Goal: Task Accomplishment & Management: Use online tool/utility

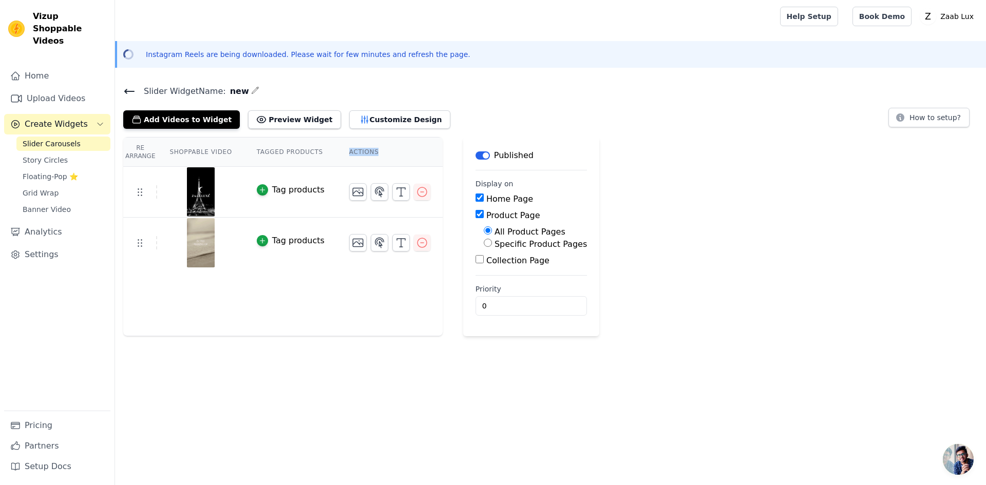
click at [125, 90] on icon at bounding box center [129, 91] width 9 height 4
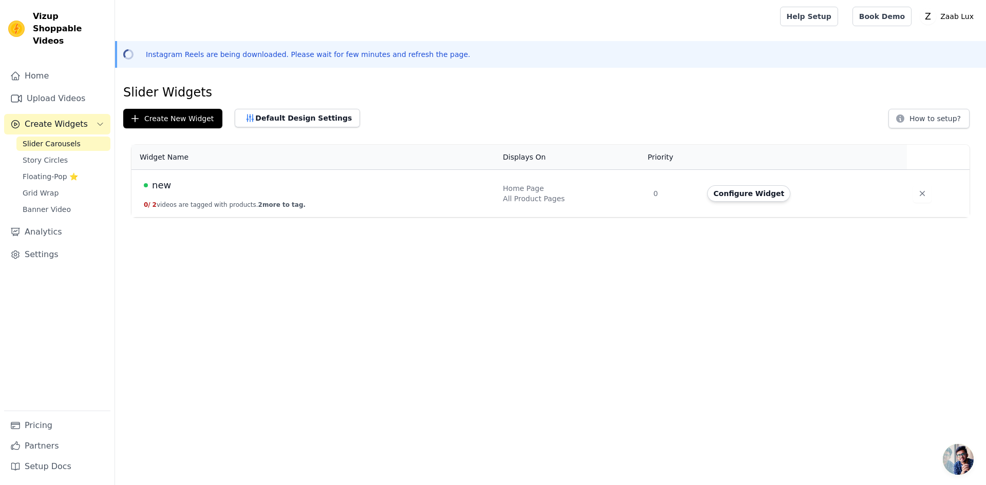
click at [200, 196] on td "new 0 / 2 videos are tagged with products. 2 more to tag." at bounding box center [313, 194] width 365 height 48
click at [764, 197] on button "Configure Widget" at bounding box center [748, 193] width 83 height 16
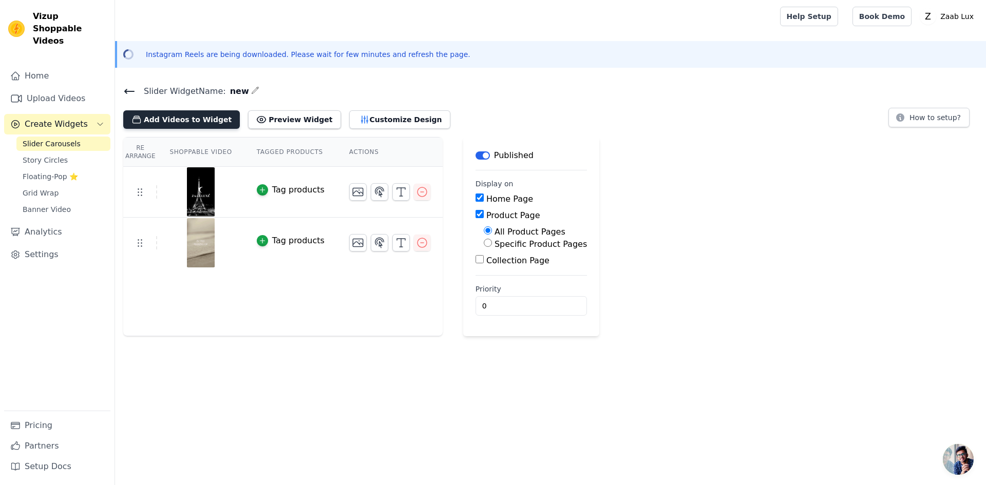
click at [190, 123] on button "Add Videos to Widget" at bounding box center [181, 119] width 117 height 18
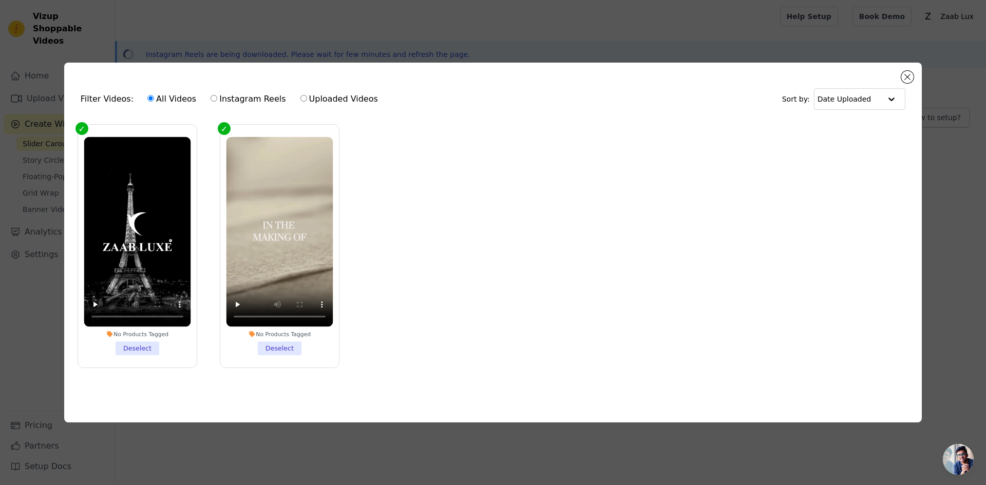
click at [231, 93] on label "Instagram Reels" at bounding box center [248, 98] width 76 height 13
click at [217, 95] on input "Instagram Reels" at bounding box center [214, 98] width 7 height 7
radio input "true"
click at [908, 77] on button "Close modal" at bounding box center [907, 77] width 12 height 12
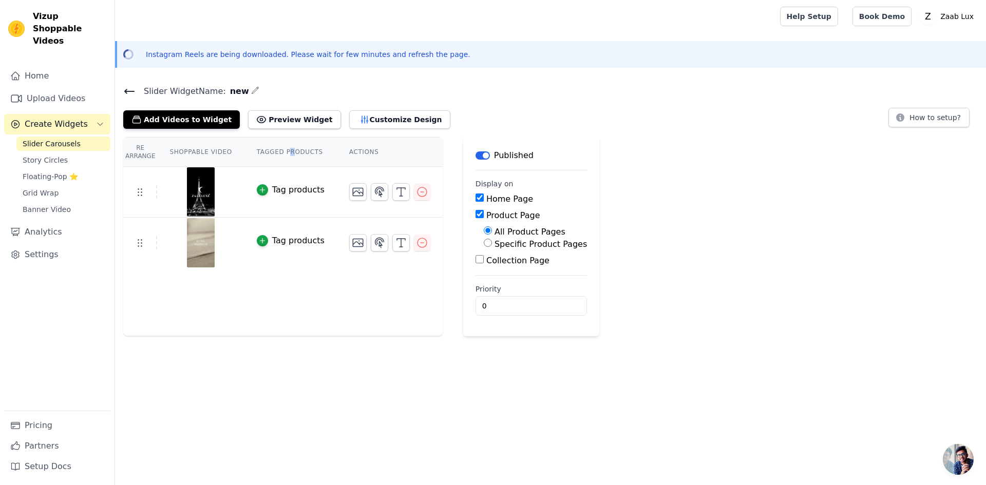
click at [283, 149] on th "Tagged Products" at bounding box center [291, 152] width 92 height 29
click at [245, 159] on th "Tagged Products" at bounding box center [291, 152] width 92 height 29
click at [350, 114] on button "Customize Design" at bounding box center [399, 119] width 101 height 18
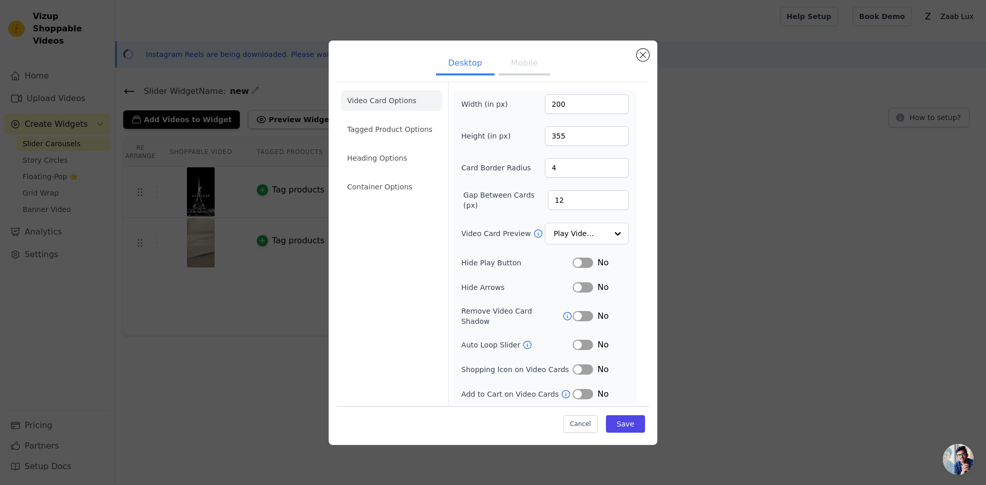
click at [755, 72] on div "Desktop Mobile Video Card Options Tagged Product Options Heading Options Contai…" at bounding box center [492, 243] width 953 height 438
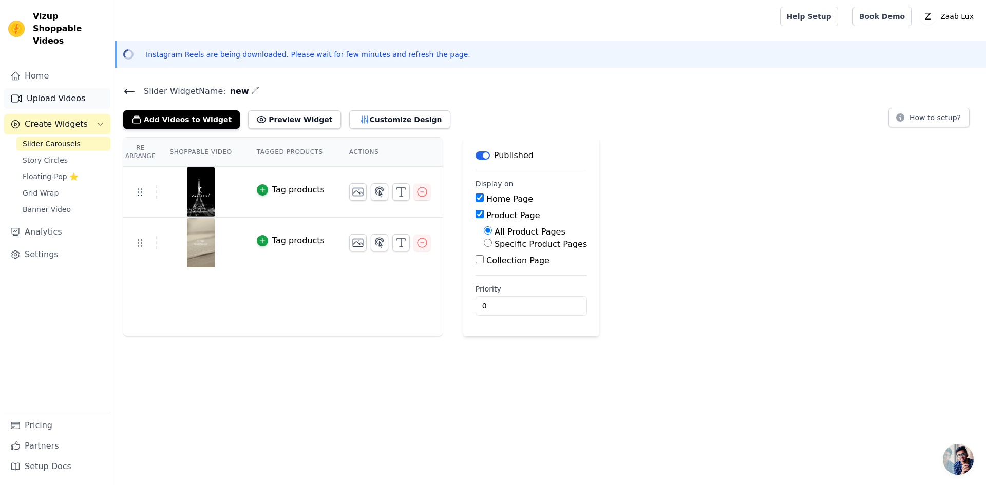
click at [21, 95] on icon "Sidebar" at bounding box center [16, 98] width 10 height 7
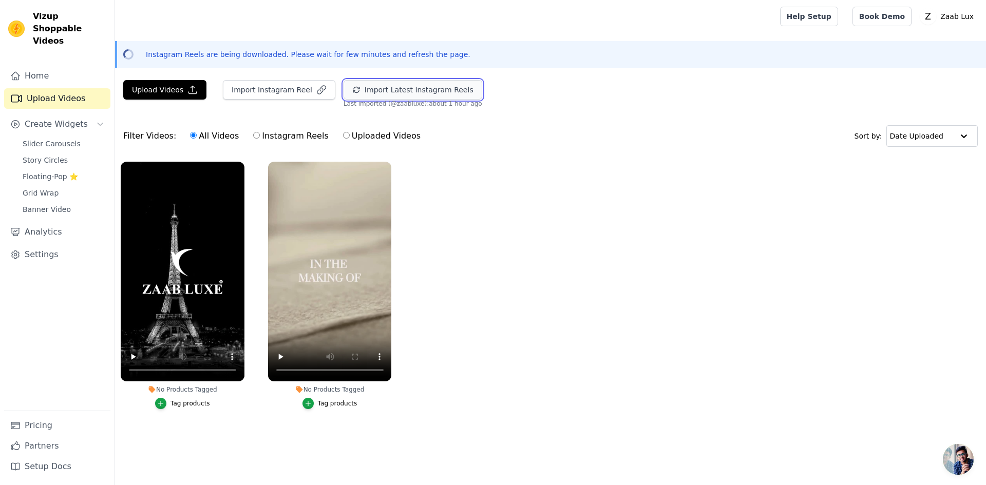
click at [396, 95] on button "Import Latest Instagram Reels" at bounding box center [413, 90] width 139 height 20
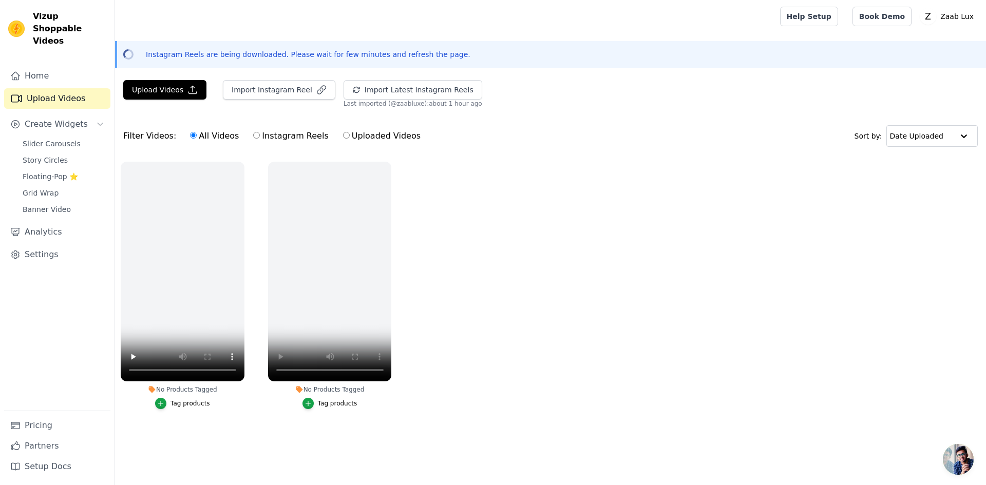
click at [422, 267] on ul "No Products Tagged Tag products No Products Tagged Tag products" at bounding box center [550, 295] width 871 height 279
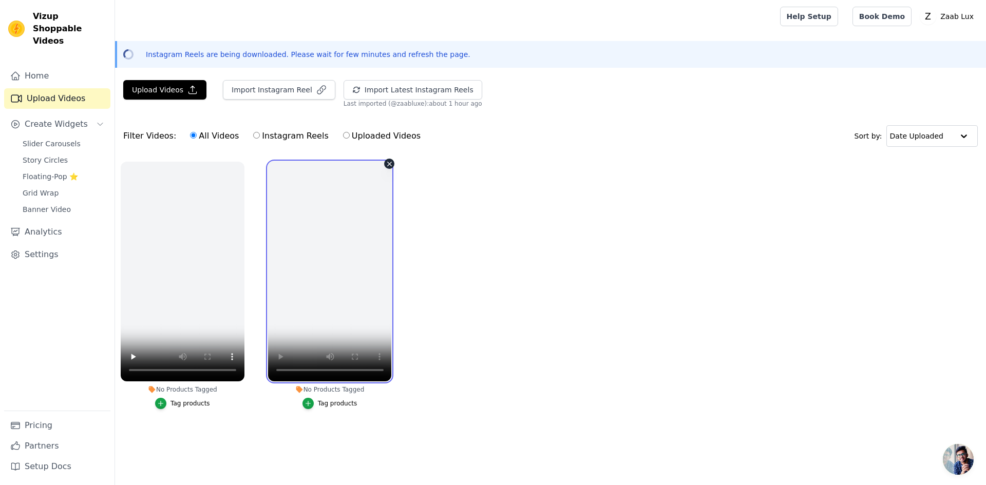
click at [317, 253] on video at bounding box center [330, 272] width 124 height 220
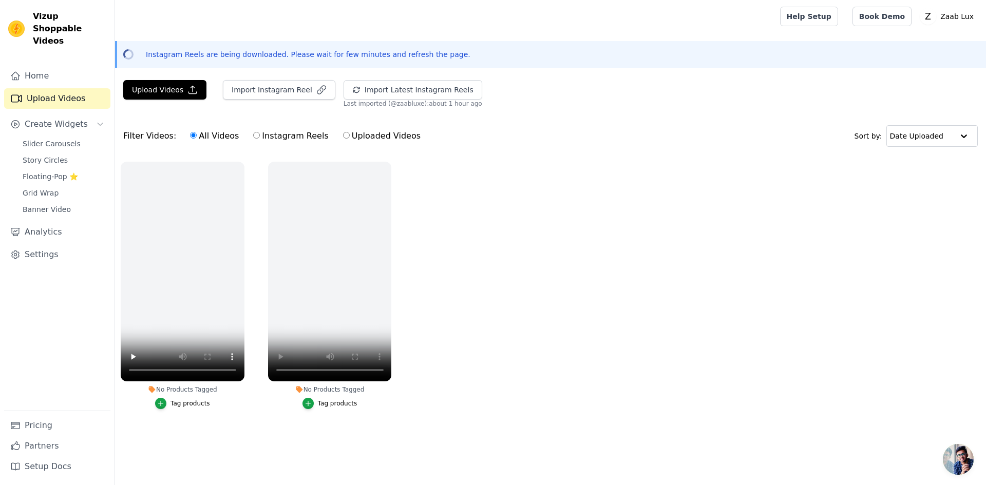
click at [51, 25] on span "Vizup Shoppable Videos" at bounding box center [69, 28] width 73 height 37
click at [57, 26] on span "Vizup Shoppable Videos" at bounding box center [69, 28] width 73 height 37
click at [7, 25] on div "Vizup Shoppable Videos" at bounding box center [57, 28] width 115 height 37
click at [17, 21] on img at bounding box center [16, 29] width 16 height 16
click at [55, 245] on link "Settings" at bounding box center [57, 255] width 106 height 21
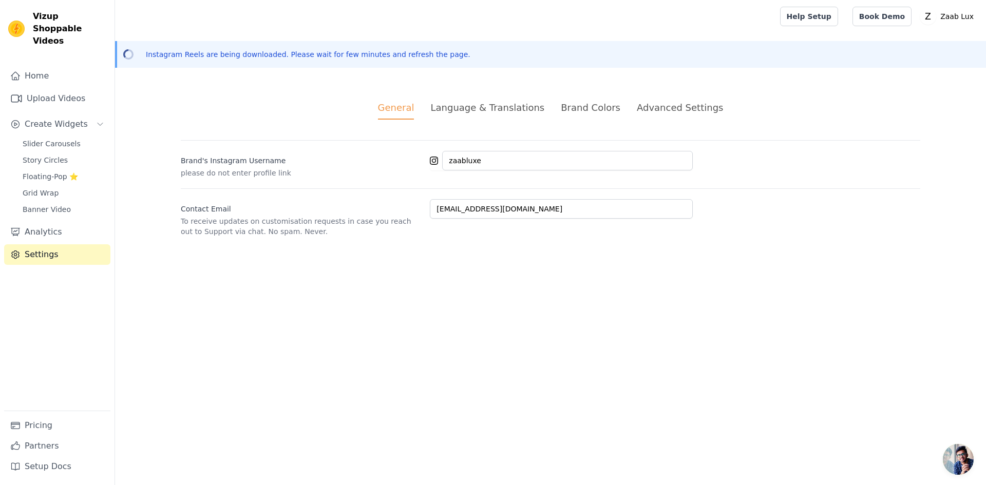
click at [506, 106] on div "Language & Translations" at bounding box center [487, 108] width 114 height 14
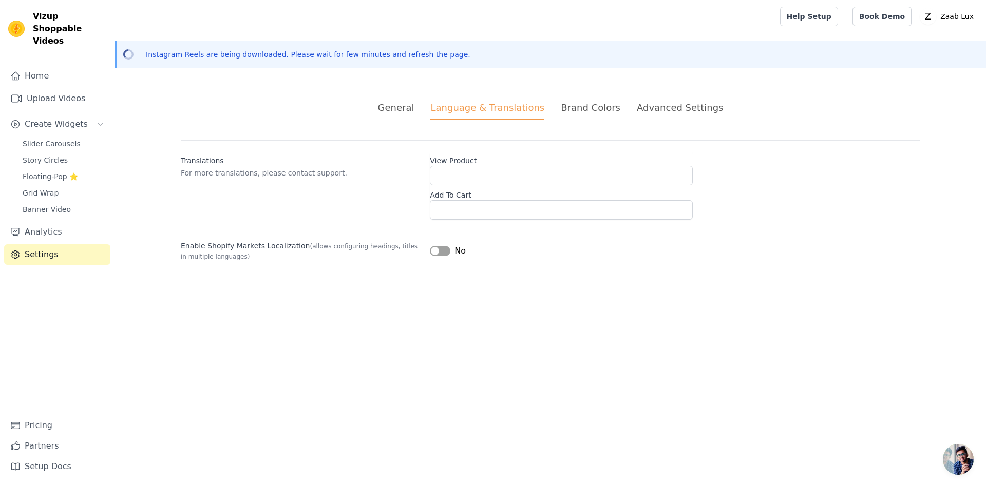
click at [588, 105] on div "Brand Colors" at bounding box center [591, 108] width 60 height 14
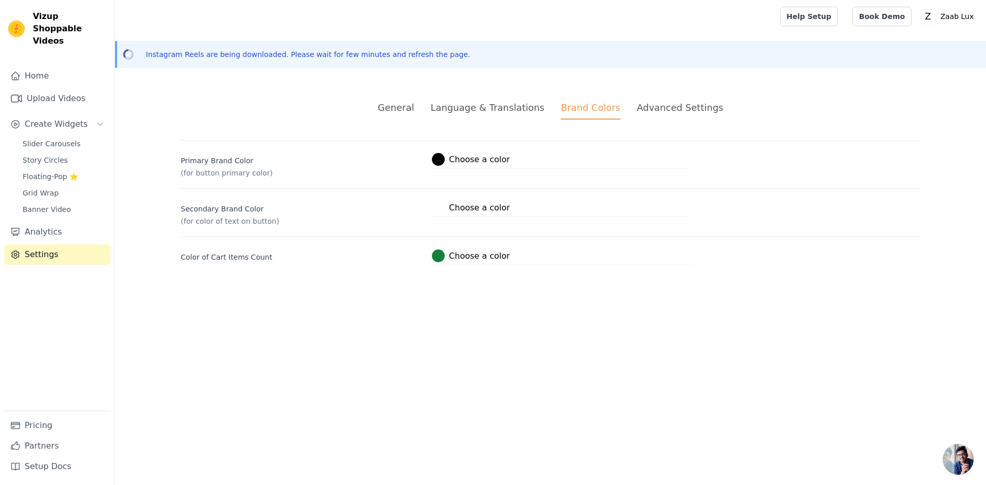
click at [679, 104] on div "Advanced Settings" at bounding box center [680, 108] width 86 height 14
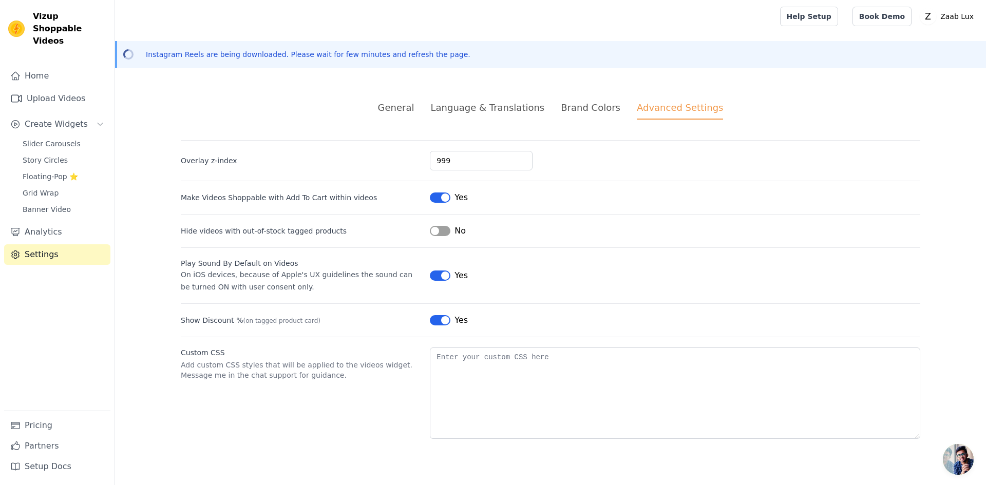
click at [448, 120] on div "General Language & Translations Brand Colors Advanced Settings unsaved changes …" at bounding box center [550, 270] width 789 height 388
click at [410, 117] on li "General" at bounding box center [396, 110] width 36 height 19
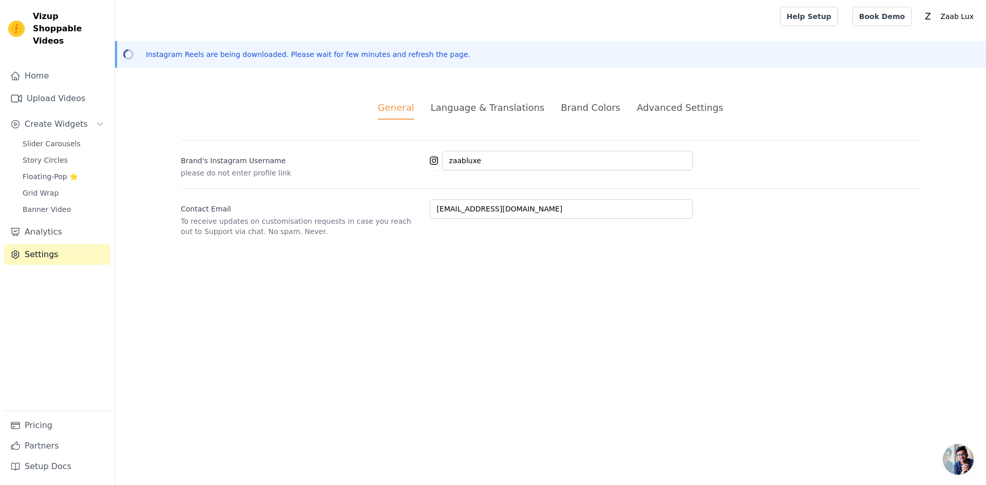
click at [473, 105] on div "Language & Translations" at bounding box center [487, 108] width 114 height 14
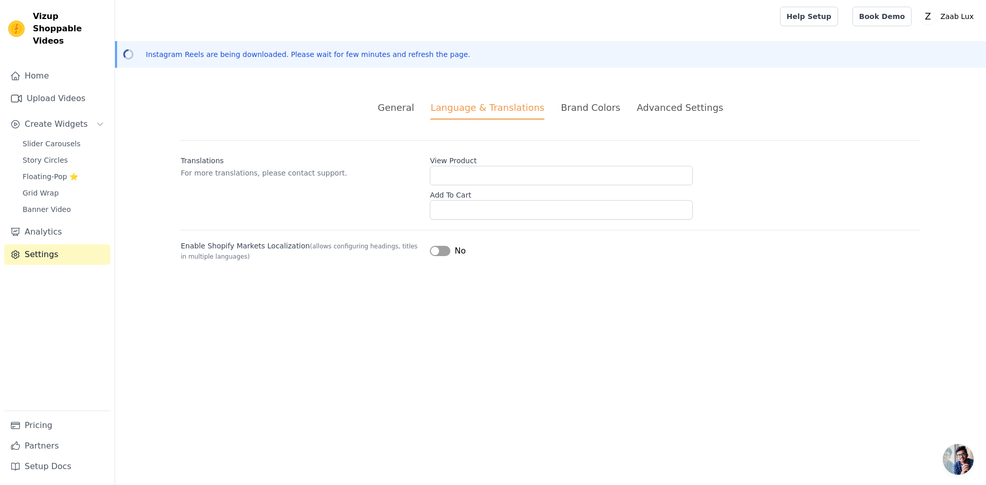
click at [587, 114] on li "Brand Colors" at bounding box center [591, 110] width 60 height 19
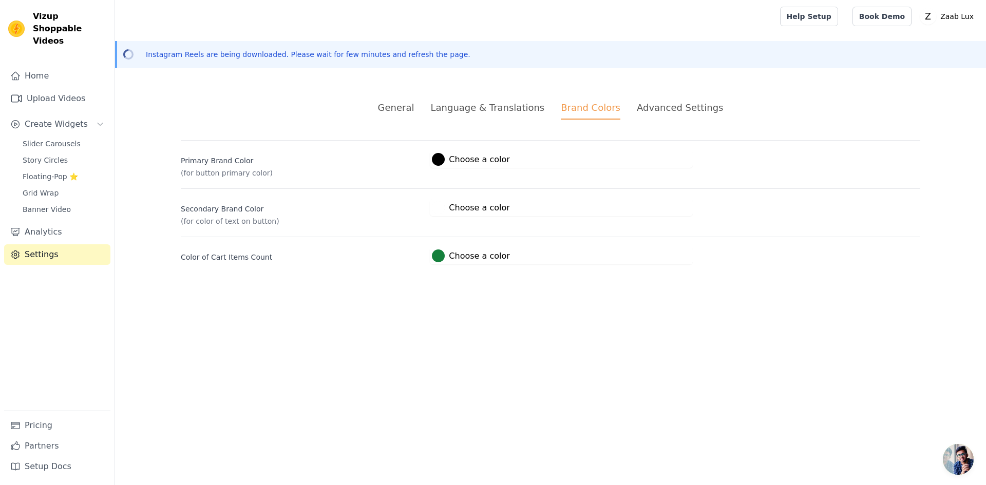
click at [653, 111] on div "Advanced Settings" at bounding box center [680, 108] width 86 height 14
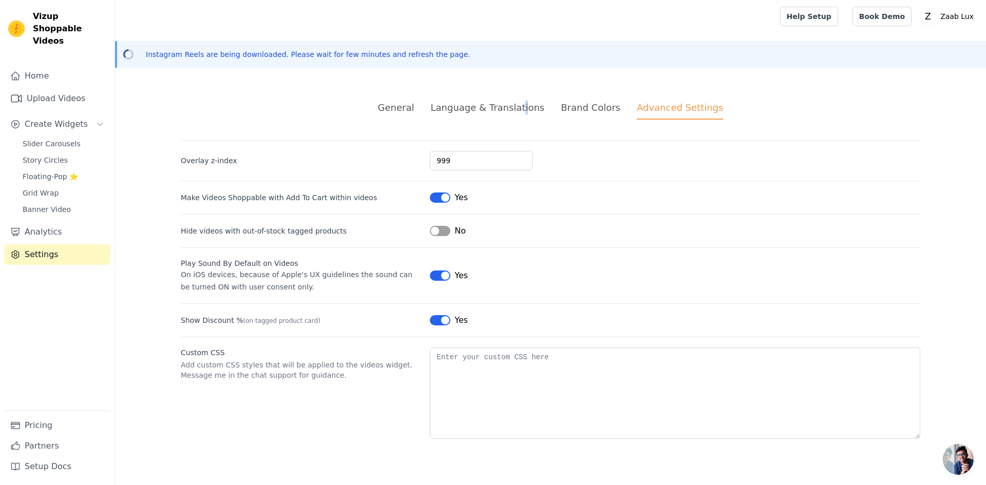
click at [525, 118] on li "Language & Translations" at bounding box center [487, 110] width 114 height 19
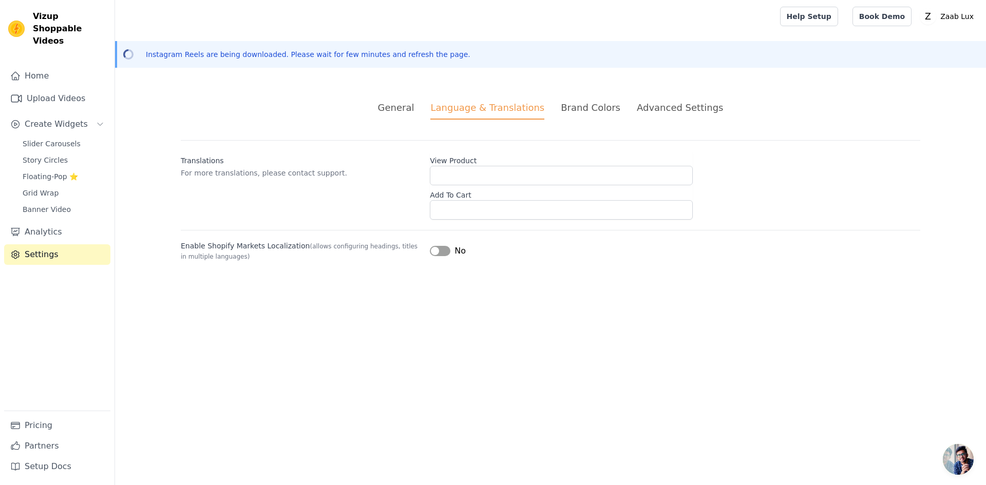
click at [415, 105] on div "General" at bounding box center [396, 108] width 36 height 14
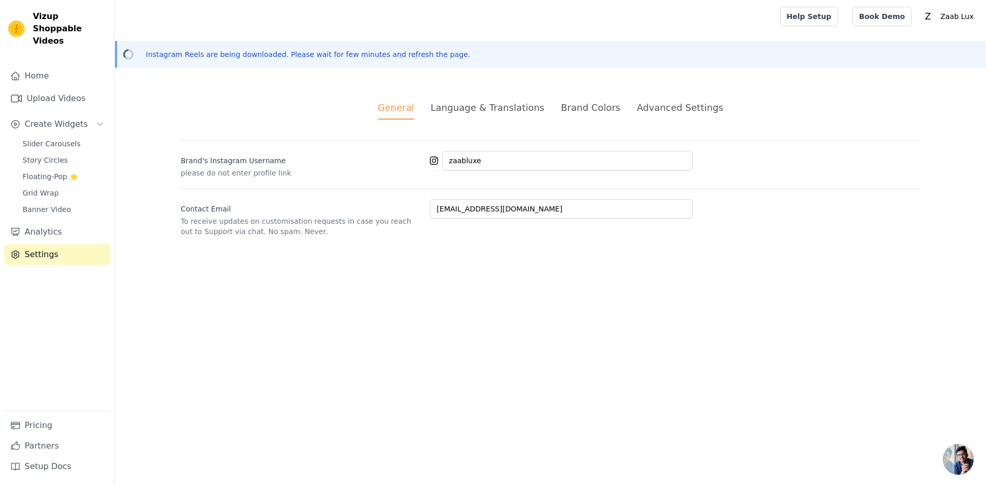
click at [591, 109] on div "Brand Colors" at bounding box center [591, 108] width 60 height 14
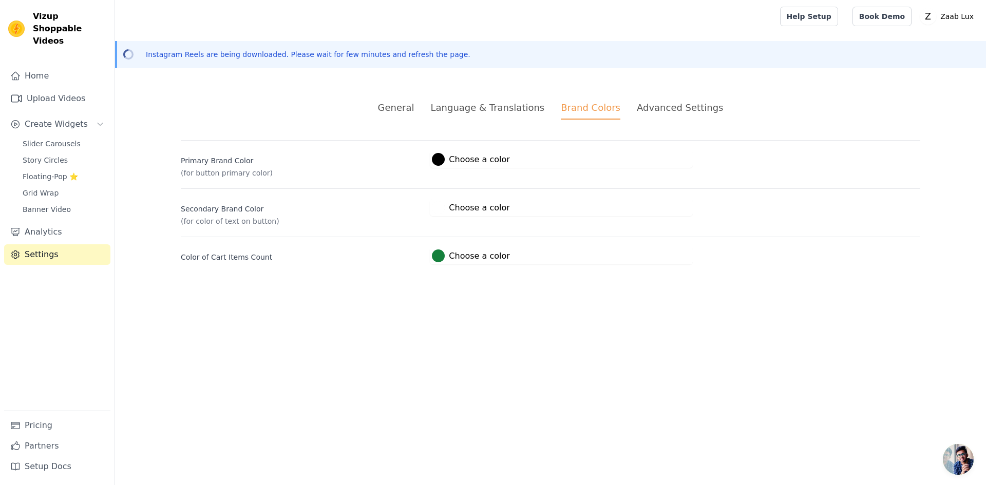
click at [509, 110] on div "Language & Translations" at bounding box center [487, 108] width 114 height 14
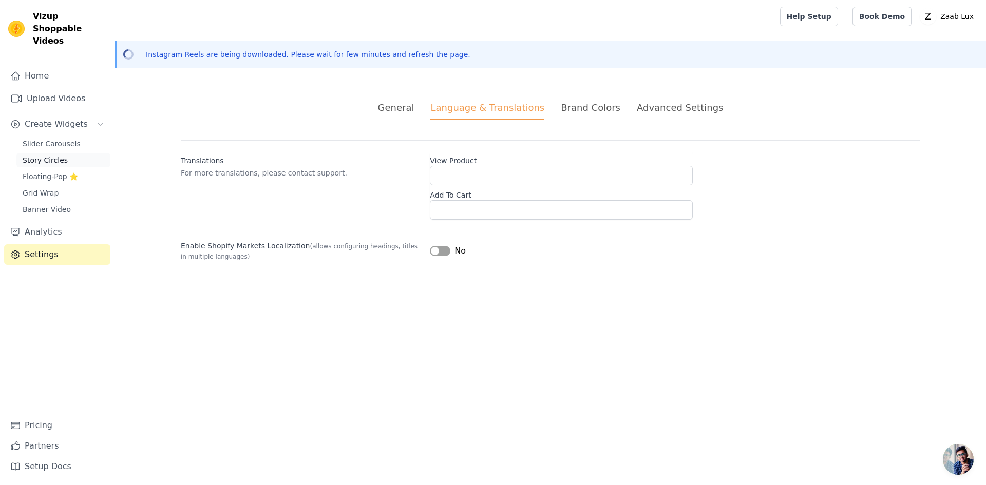
click at [59, 155] on span "Story Circles" at bounding box center [45, 160] width 45 height 10
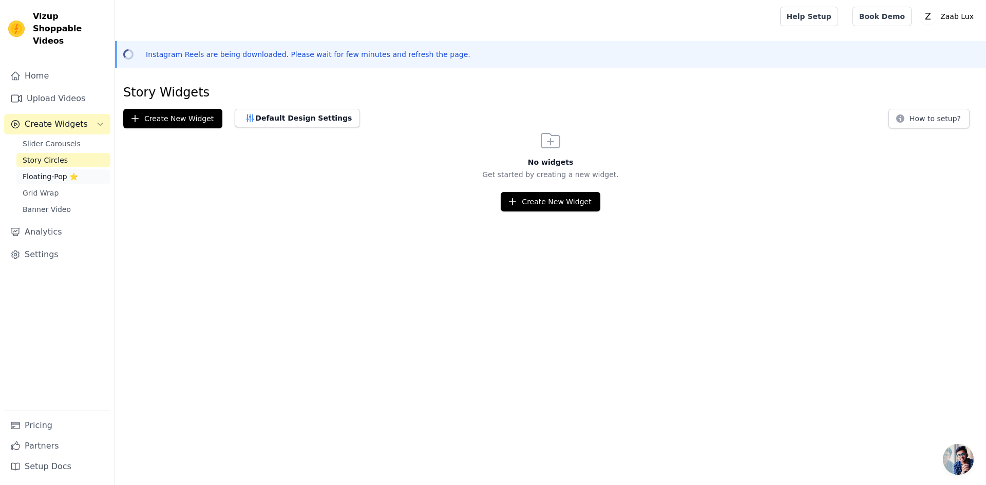
click at [69, 172] on span "Floating-Pop ⭐" at bounding box center [50, 177] width 55 height 10
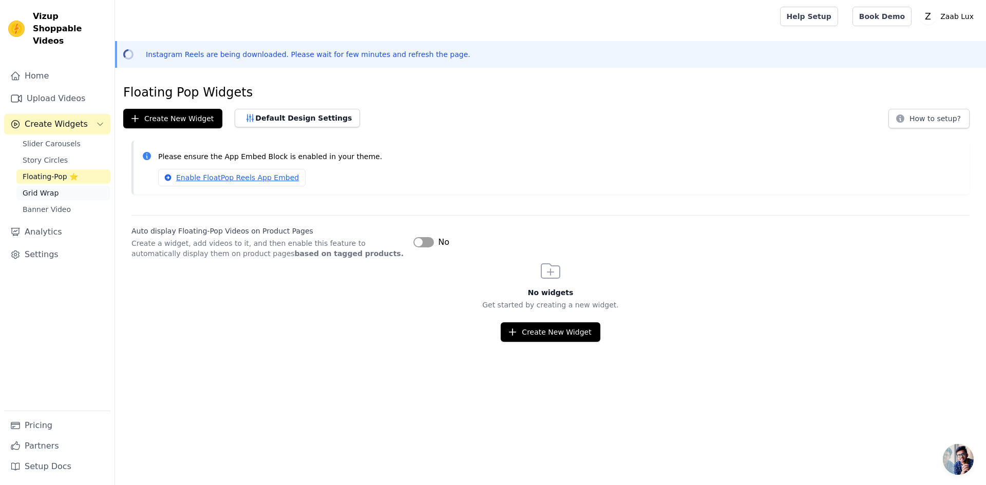
click at [61, 186] on link "Grid Wrap" at bounding box center [63, 193] width 94 height 14
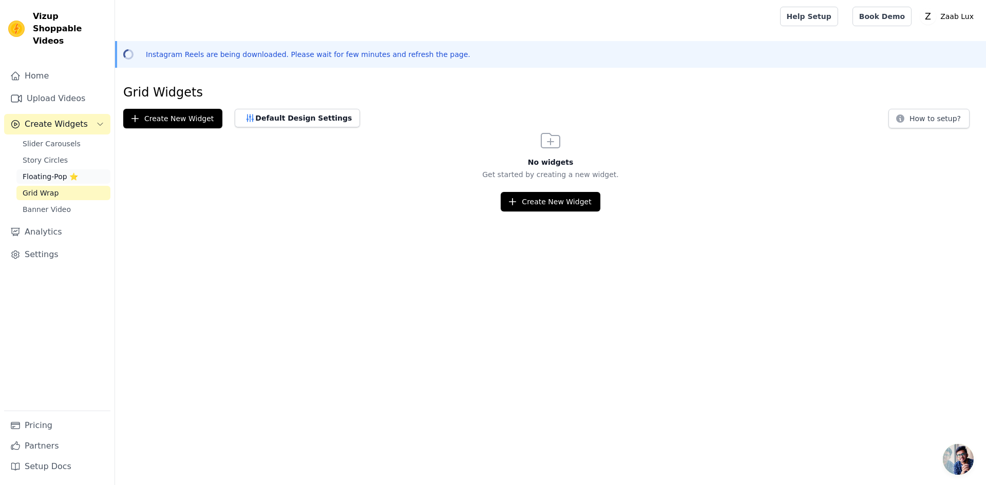
click at [76, 170] on link "Floating-Pop ⭐" at bounding box center [63, 177] width 94 height 14
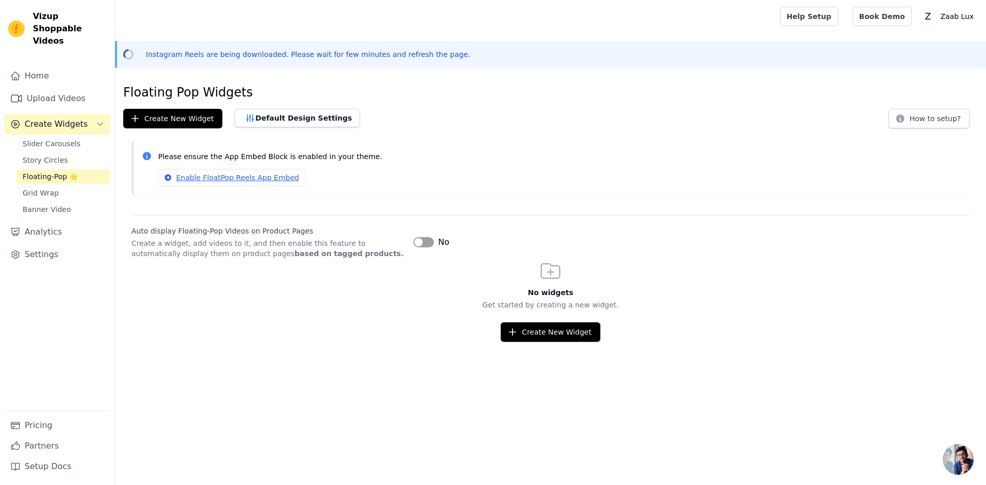
click at [973, 452] on span "Open chat" at bounding box center [958, 459] width 31 height 31
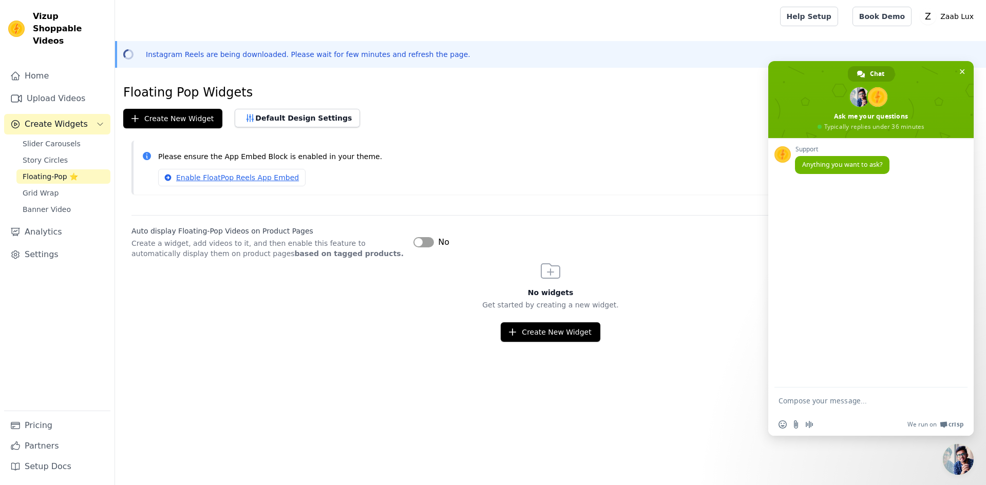
click at [663, 275] on div "No widgets Get started by creating a new widget. Create New Widget" at bounding box center [550, 300] width 871 height 83
click at [969, 455] on span "Close chat" at bounding box center [958, 459] width 31 height 31
